Goal: Task Accomplishment & Management: Use online tool/utility

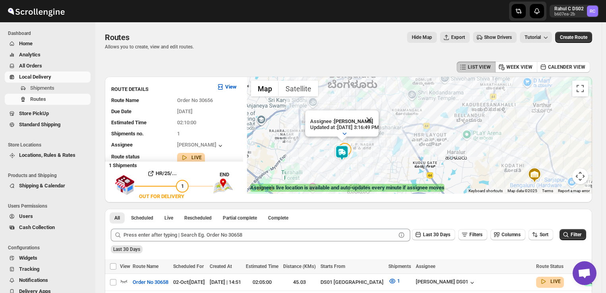
scroll to position [2, 0]
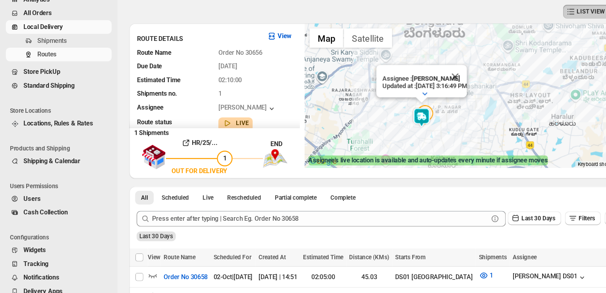
click at [43, 87] on span "Shipments" at bounding box center [42, 88] width 24 height 6
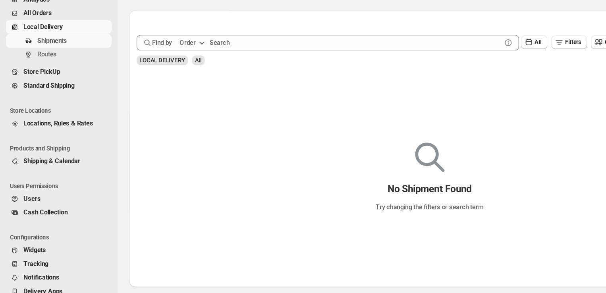
scroll to position [7, 0]
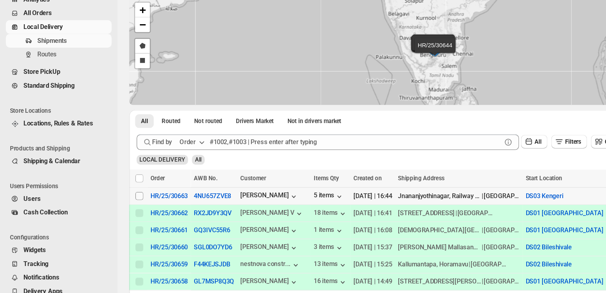
click at [113, 214] on input "Select shipment" at bounding box center [113, 214] width 6 height 6
checkbox input "true"
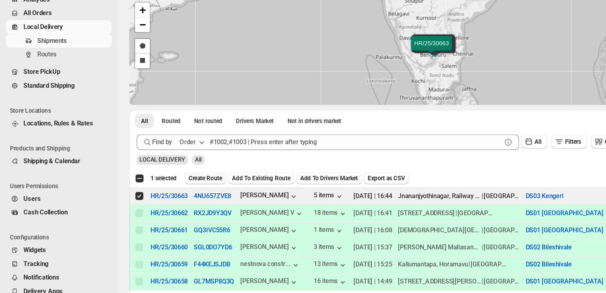
click at [160, 198] on span "Create Route" at bounding box center [166, 200] width 27 height 6
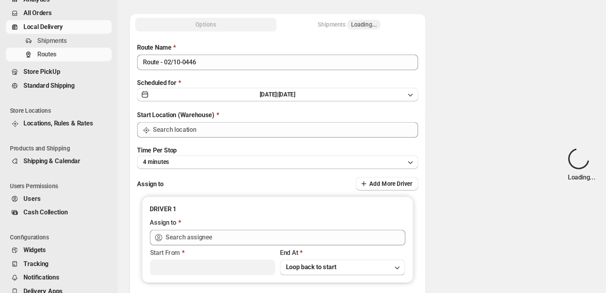
type input "DS03 Kengeri"
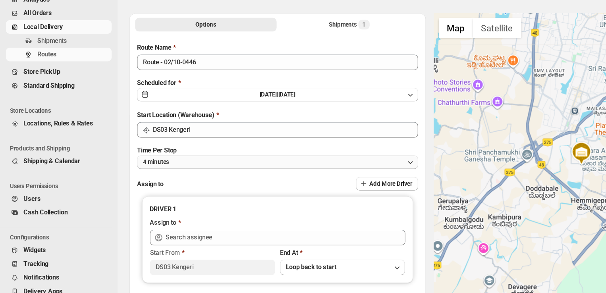
click at [155, 185] on button "4 minutes" at bounding box center [225, 186] width 228 height 11
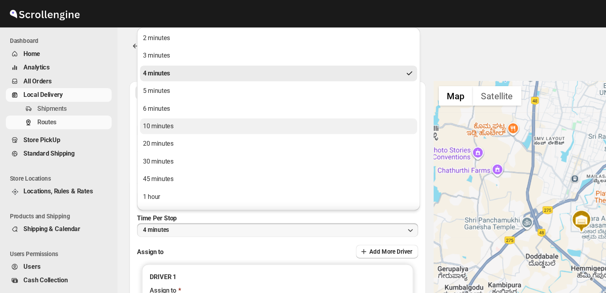
click at [130, 99] on div "10 minutes" at bounding box center [128, 103] width 25 height 8
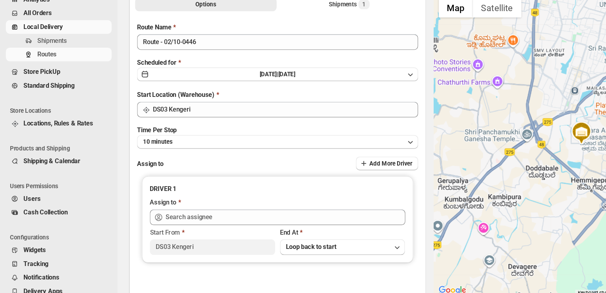
scroll to position [17, 0]
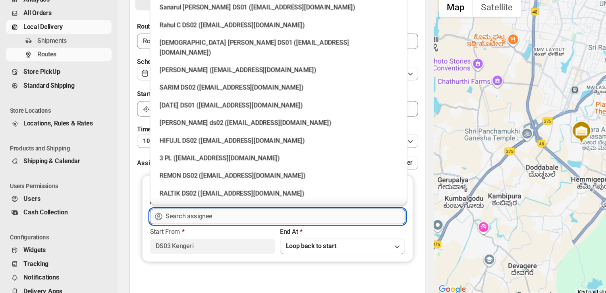
click at [178, 229] on input "text" at bounding box center [231, 230] width 195 height 13
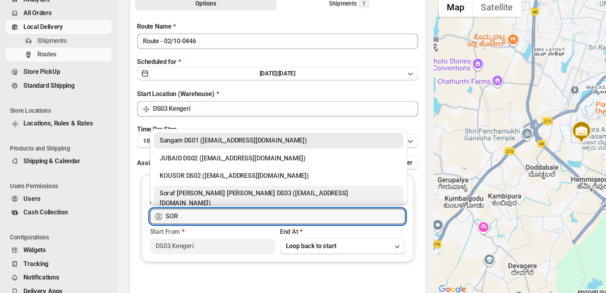
click at [184, 214] on div "Soraf uddin lasker DS03 (pofir49959@dextrago.com)" at bounding box center [226, 216] width 193 height 16
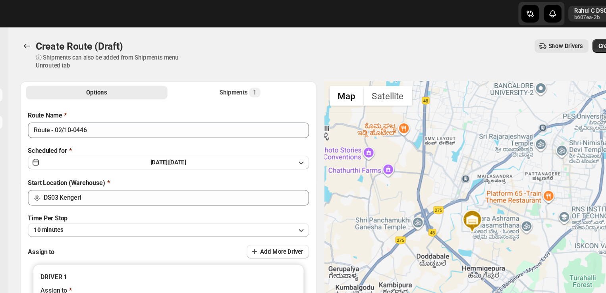
scroll to position [0, 0]
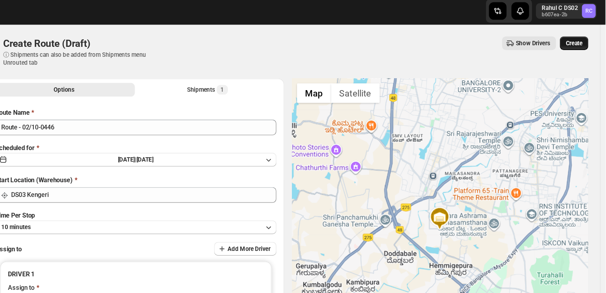
type input "Soraf uddin lasker DS03 (pofir49959@dextrago.com)"
click at [584, 36] on span "Create" at bounding box center [581, 37] width 14 height 6
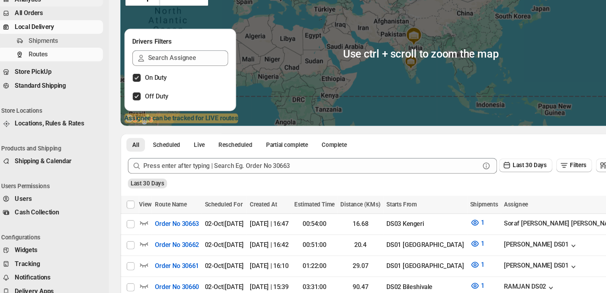
scroll to position [47, 0]
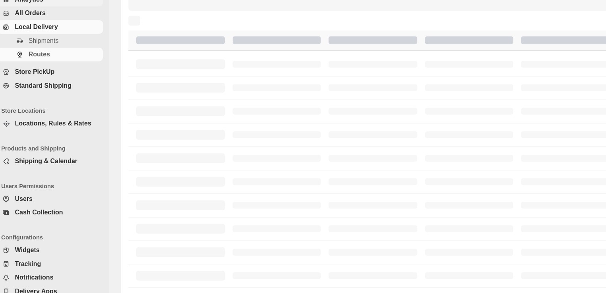
scroll to position [47, 0]
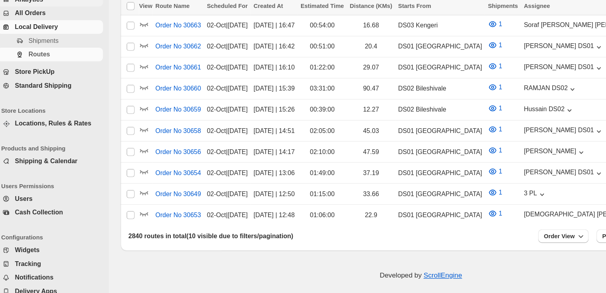
scroll to position [47, 0]
